Goal: Information Seeking & Learning: Learn about a topic

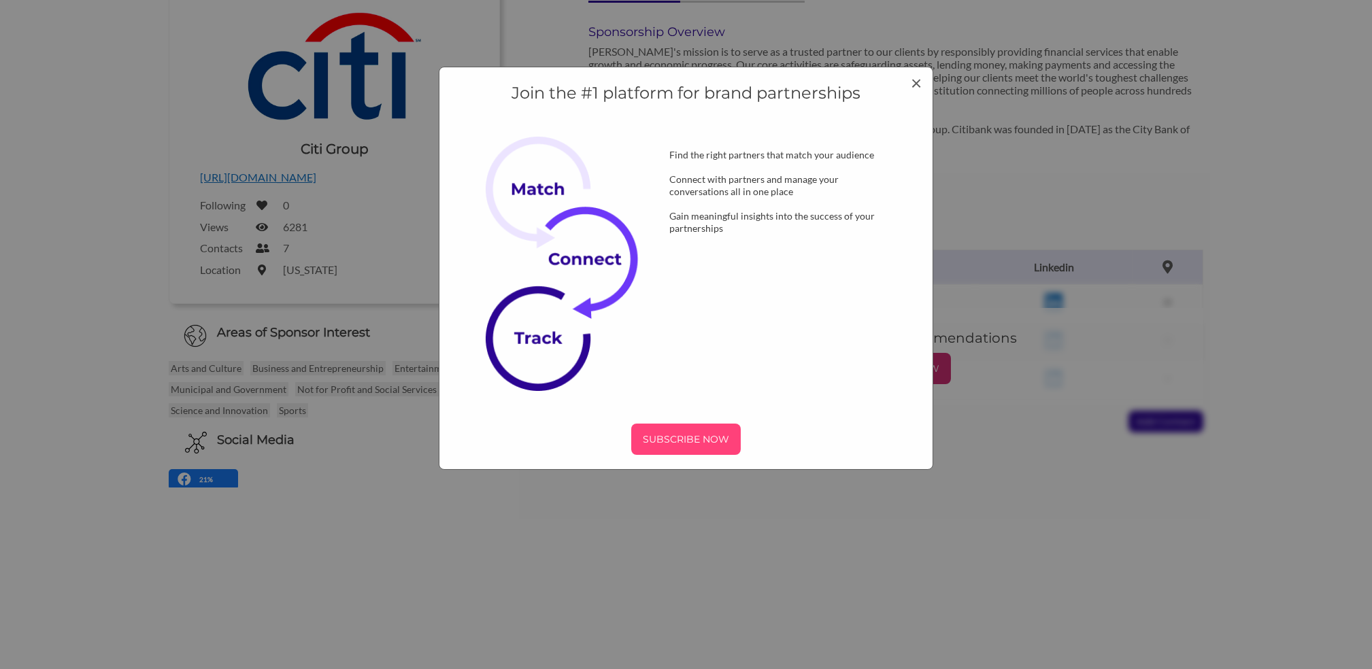
click at [686, 441] on p "SUBSCRIBE NOW" at bounding box center [686, 439] width 99 height 20
click at [348, 492] on div "Join the #1 platform for brand partnerships Find the right partners that match …" at bounding box center [686, 334] width 1372 height 669
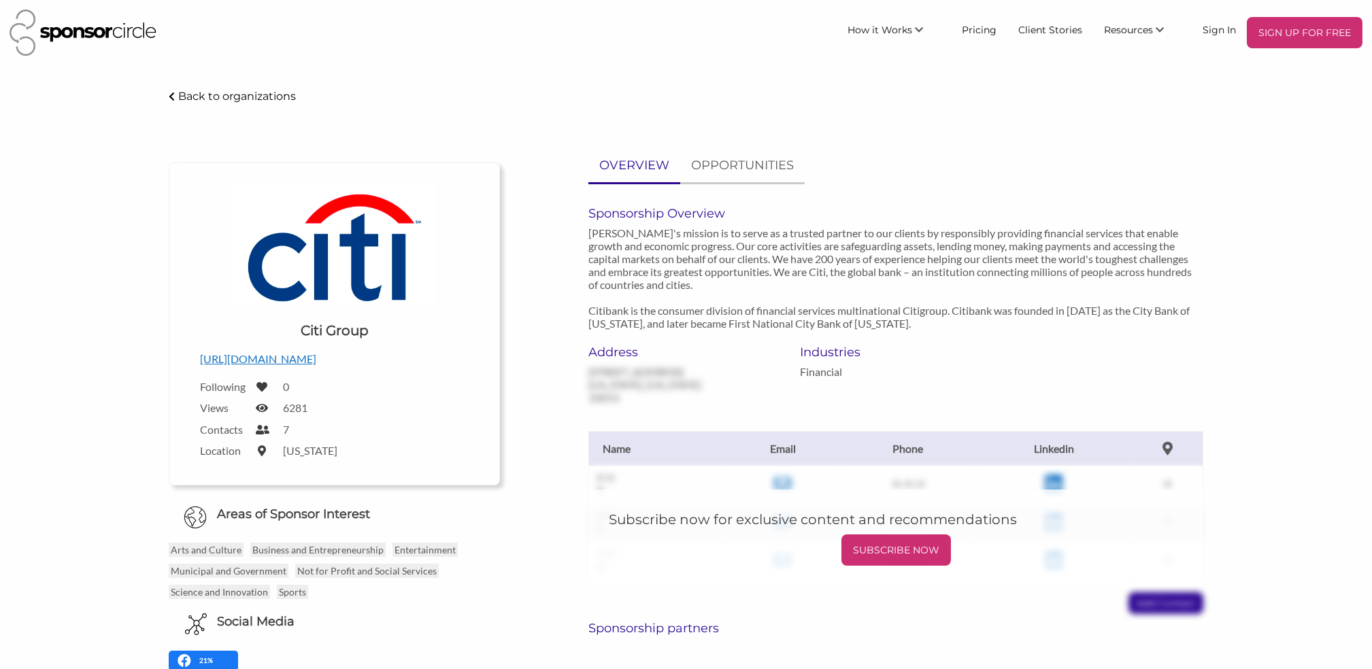
scroll to position [181, 0]
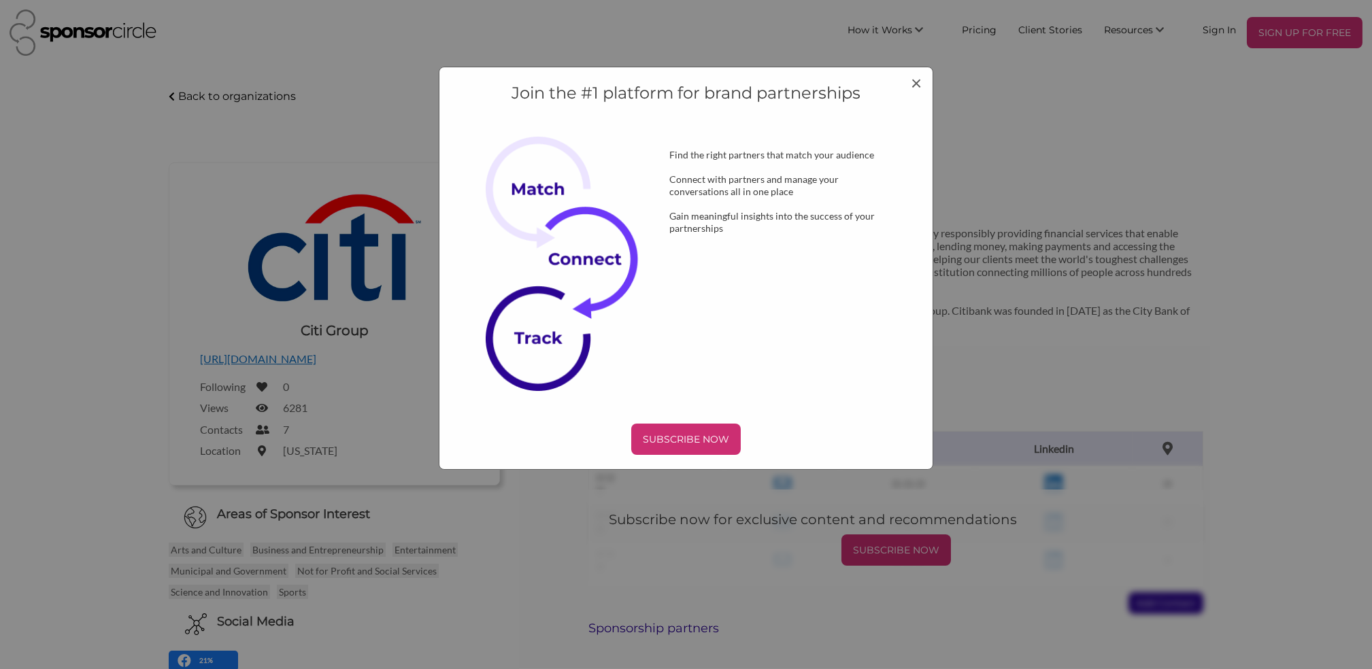
click at [743, 167] on div "Find the right partners that match your audience Connect with partners and mana…" at bounding box center [783, 186] width 271 height 98
click at [916, 82] on span "×" at bounding box center [916, 82] width 11 height 23
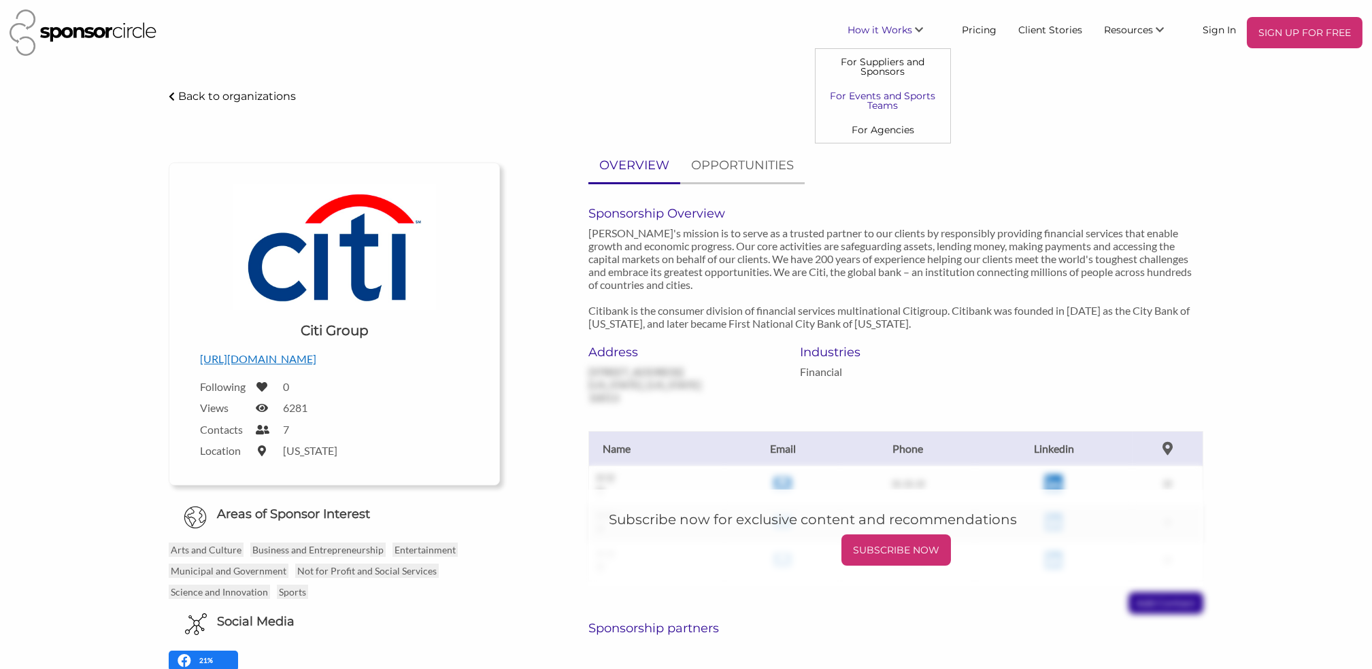
click at [904, 101] on link "For Events and Sports Teams" at bounding box center [883, 101] width 135 height 34
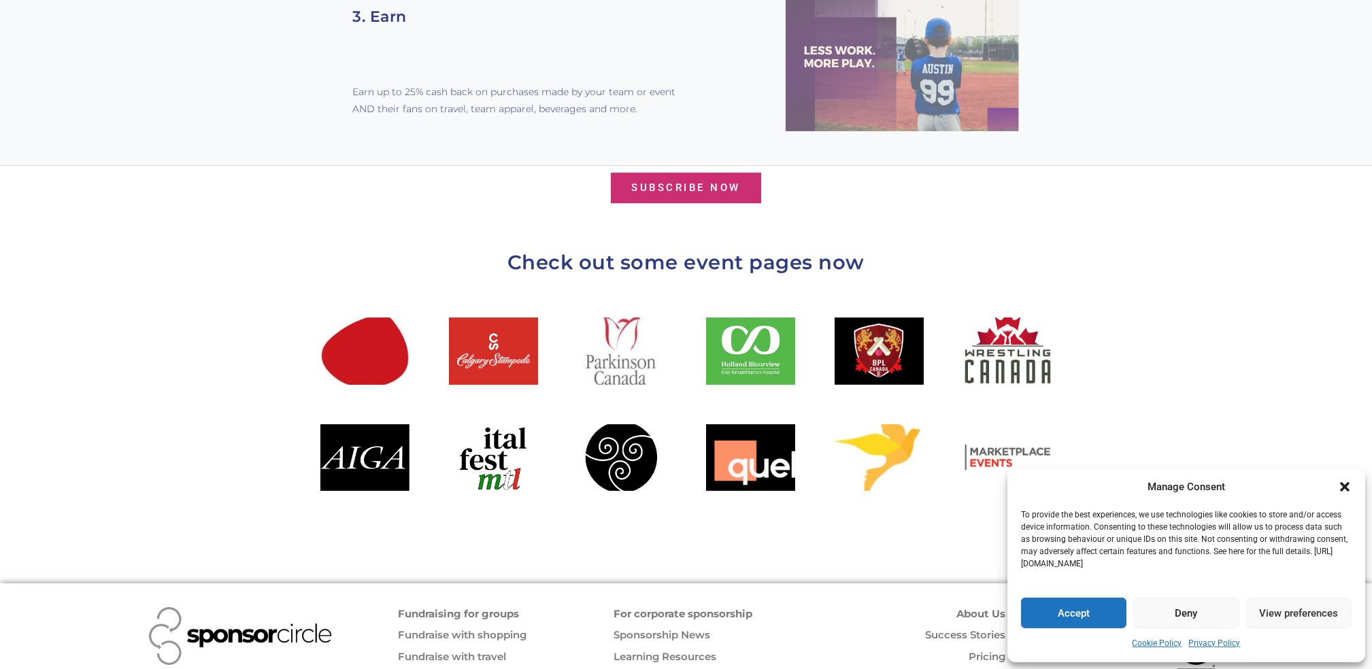
scroll to position [1360, 0]
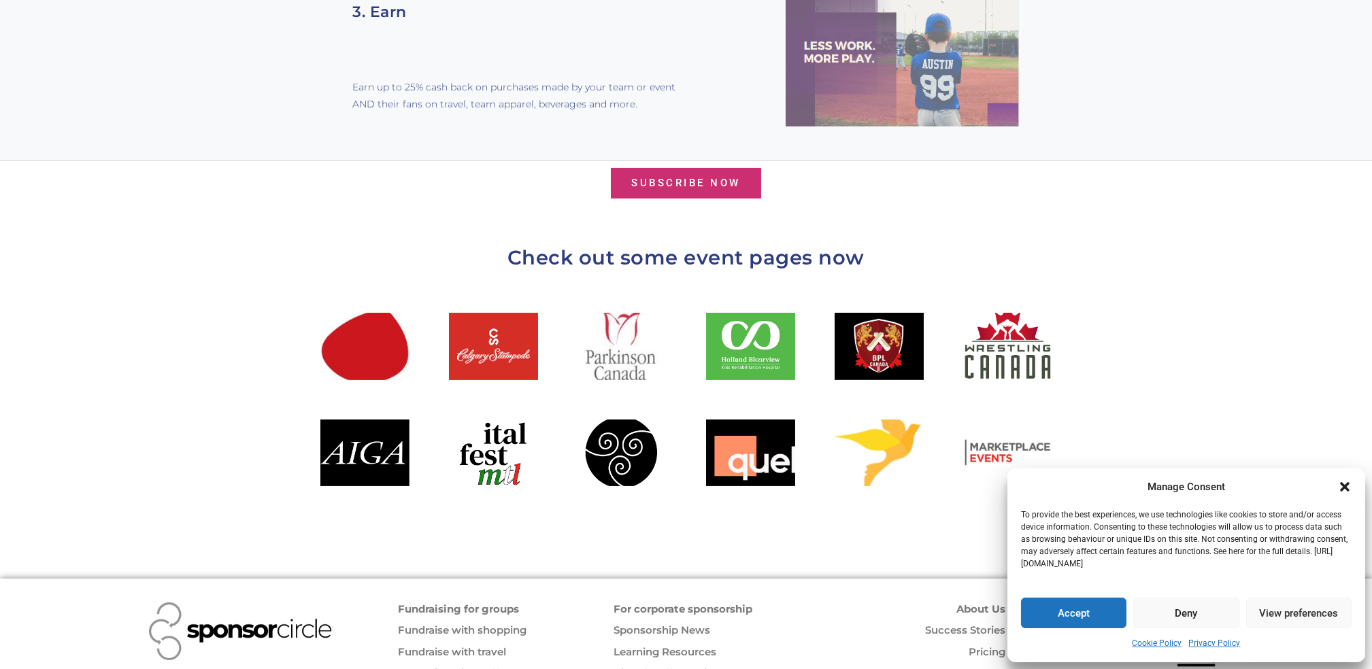
click at [1346, 491] on icon "Close dialogue" at bounding box center [1345, 487] width 14 height 14
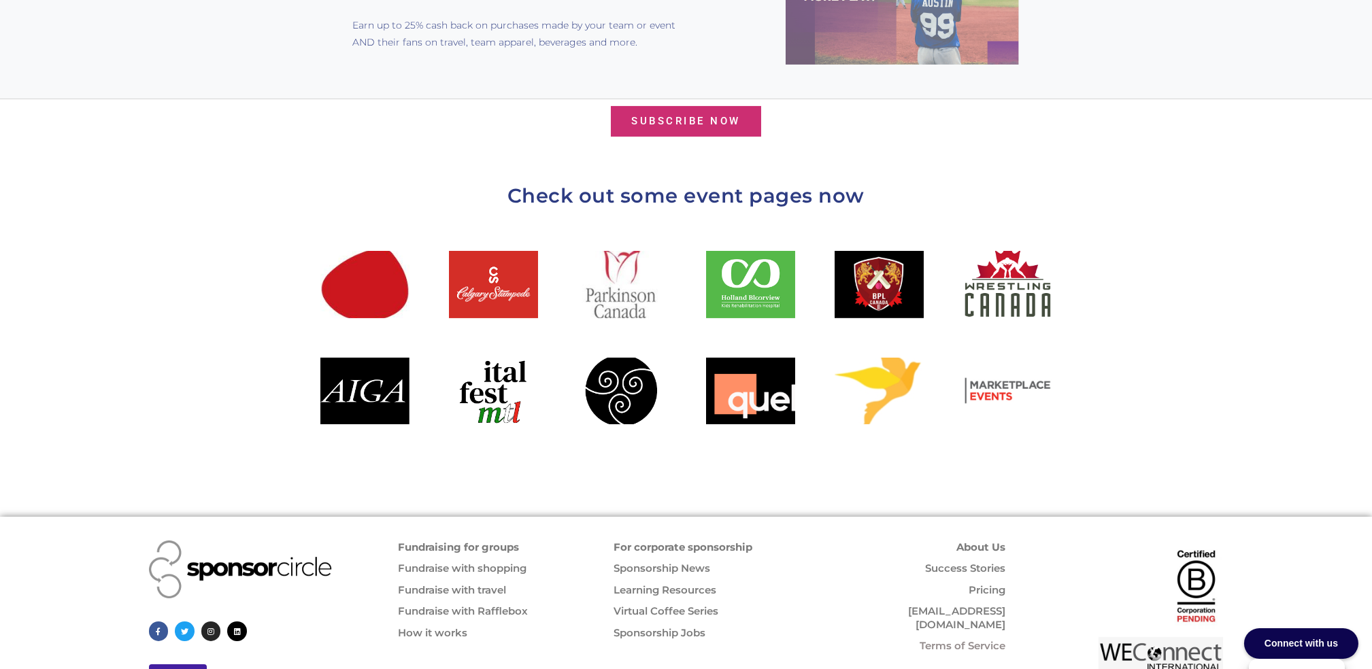
scroll to position [1437, 0]
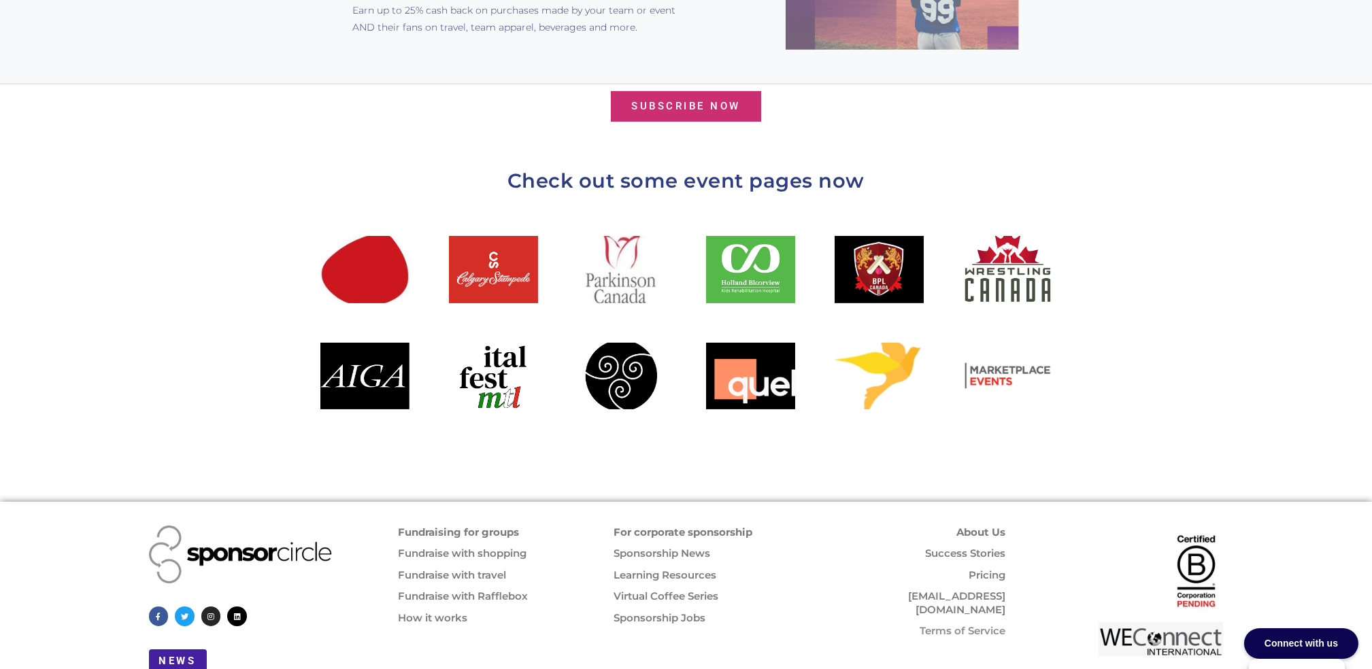
click at [695, 526] on link "For corporate sponsorship" at bounding box center [683, 532] width 139 height 13
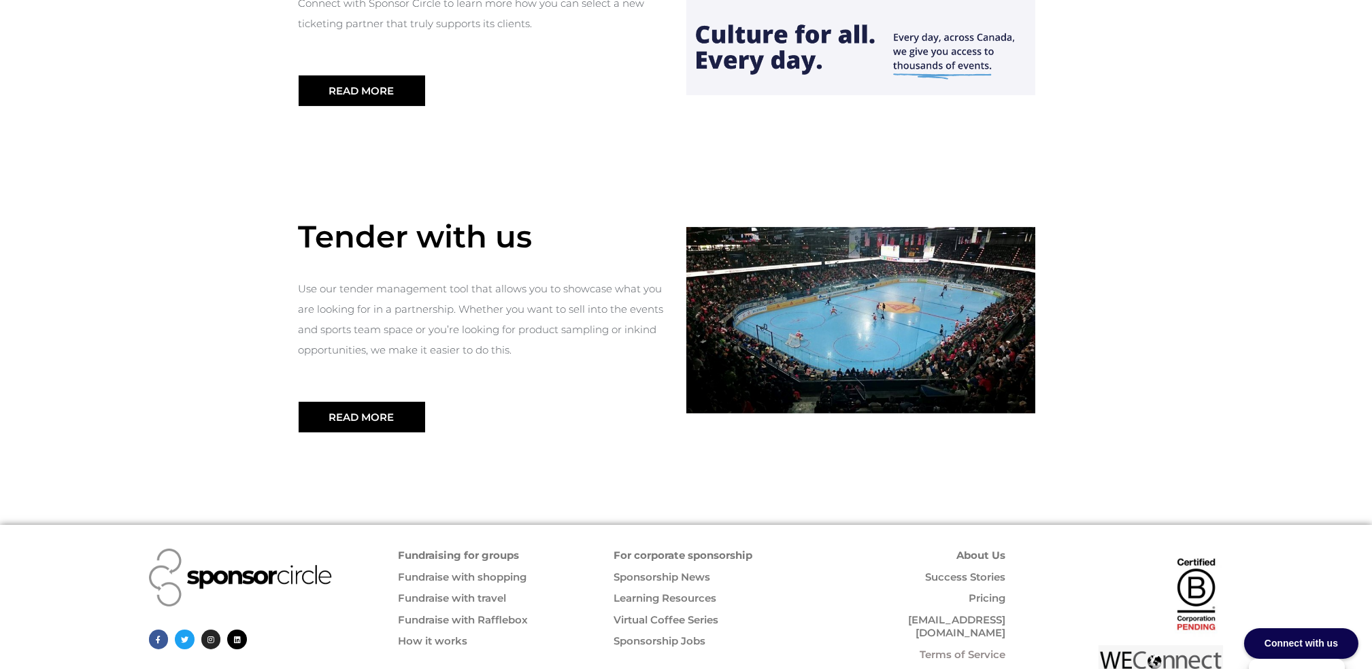
scroll to position [1440, 0]
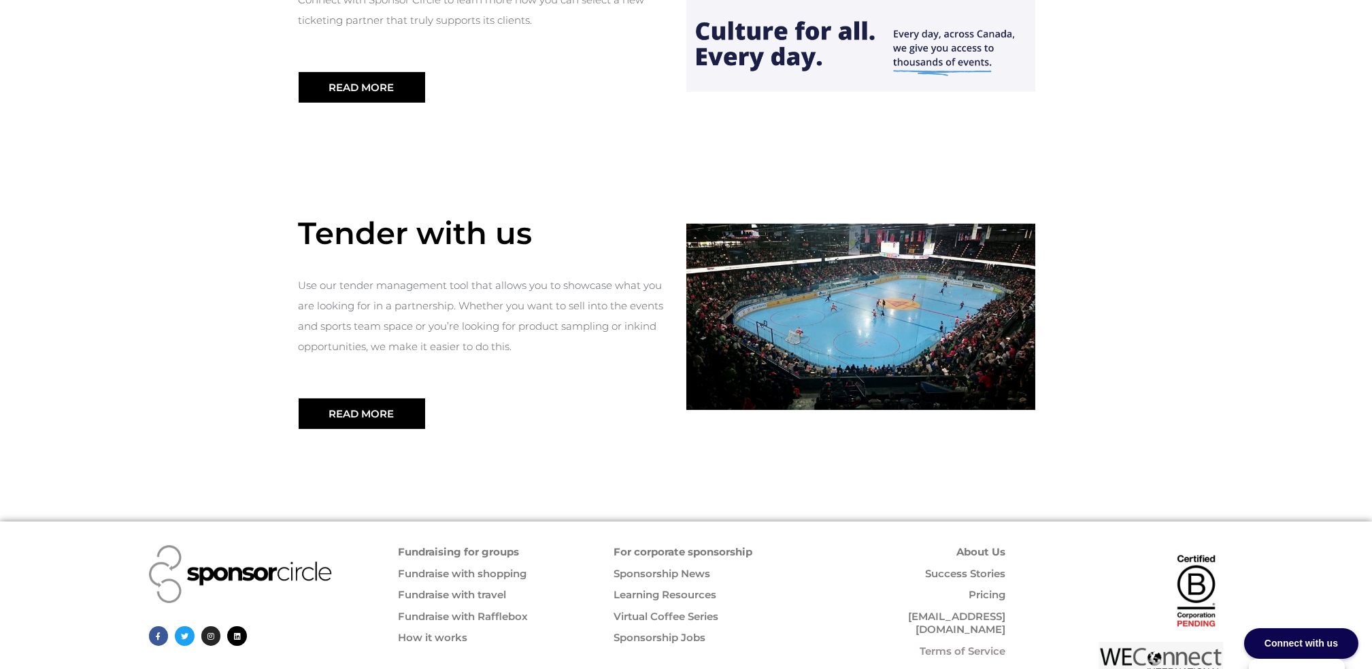
click at [969, 610] on link "[EMAIL_ADDRESS][DOMAIN_NAME]" at bounding box center [956, 623] width 97 height 27
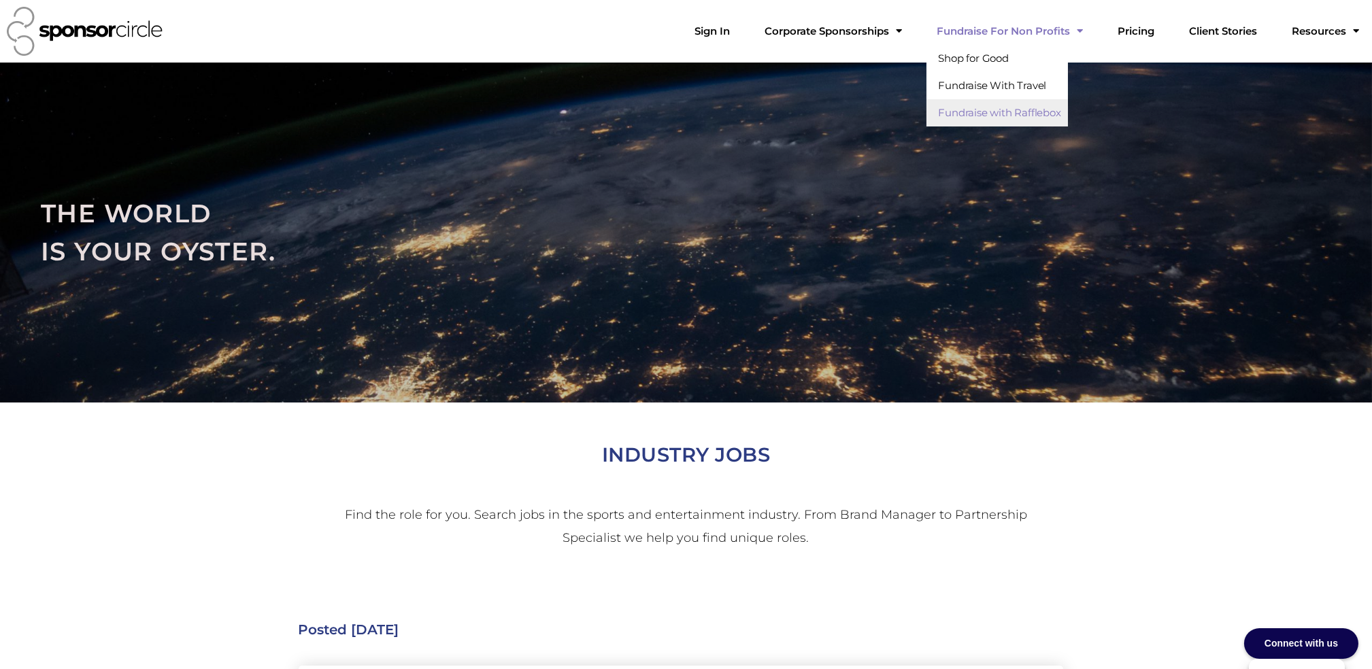
click at [1049, 117] on link "Fundraise with Rafflebox" at bounding box center [996, 112] width 141 height 27
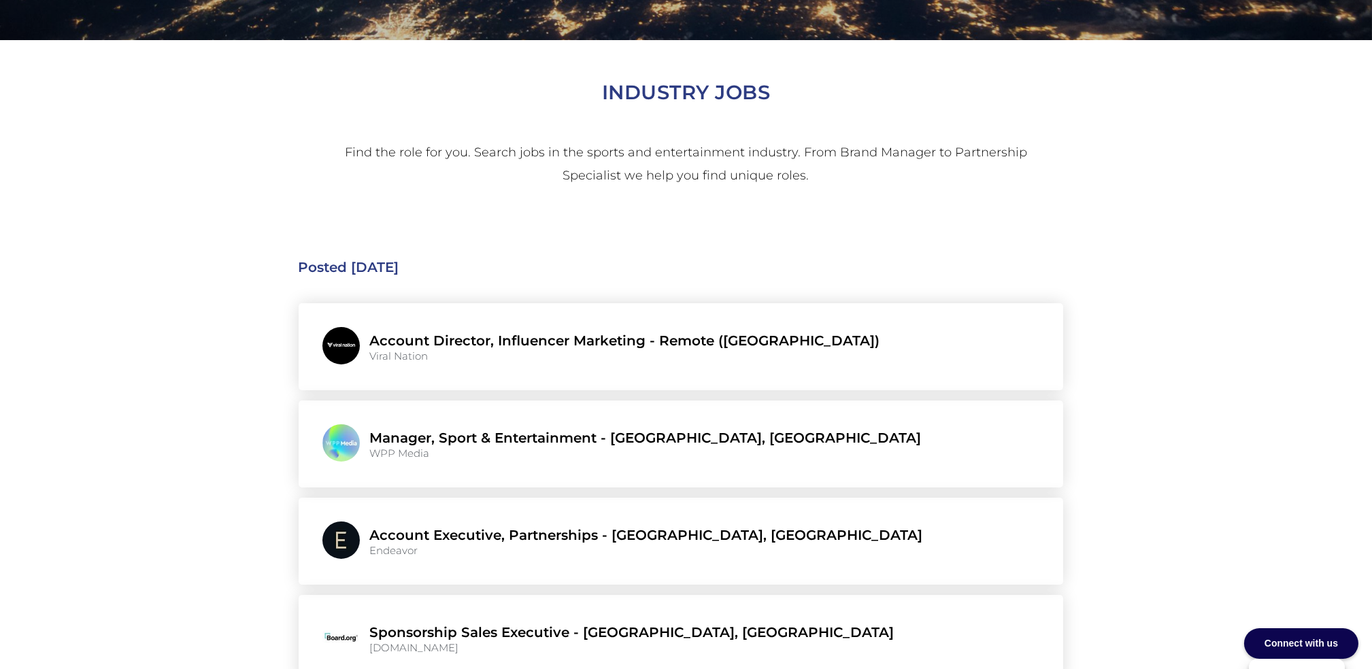
scroll to position [725, 0]
